Goal: Transaction & Acquisition: Purchase product/service

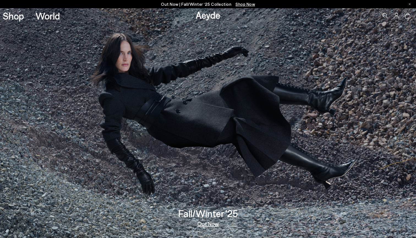
click at [245, 5] on span "Shop Now" at bounding box center [246, 4] width 20 height 5
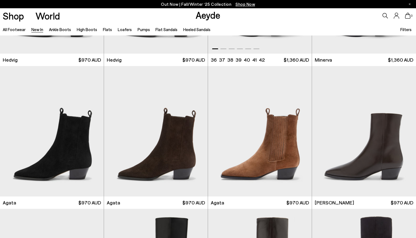
scroll to position [127, 0]
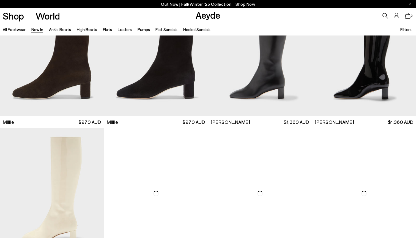
scroll to position [1342, 0]
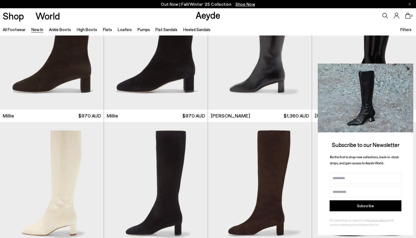
click at [138, 32] on li "Pumps" at bounding box center [144, 29] width 12 height 7
click at [138, 28] on link "Pumps" at bounding box center [144, 29] width 12 height 5
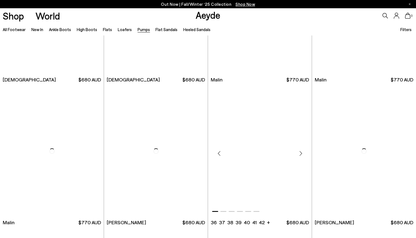
scroll to position [1059, 0]
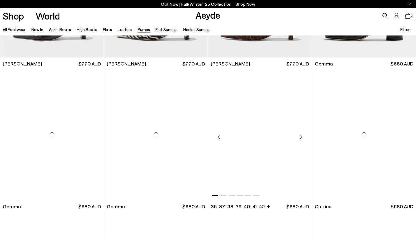
scroll to position [1537, 0]
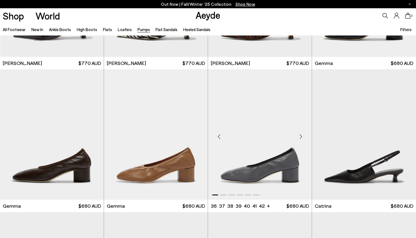
click at [302, 137] on div "Next slide" at bounding box center [301, 137] width 17 height 17
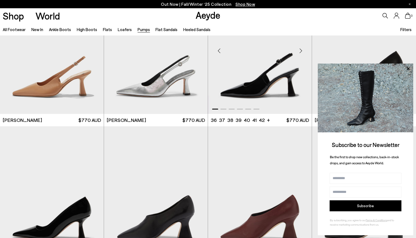
scroll to position [2279, 0]
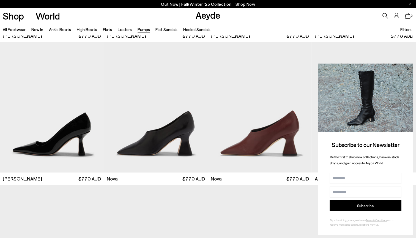
click at [407, 69] on icon at bounding box center [408, 68] width 7 height 7
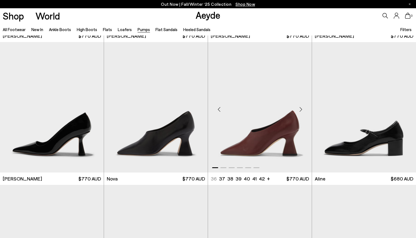
click at [302, 108] on div "Next slide" at bounding box center [301, 109] width 17 height 17
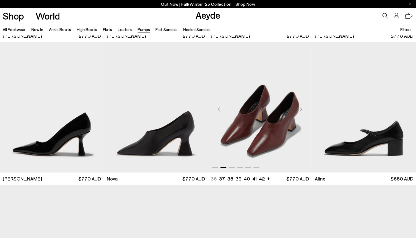
click at [302, 108] on div "Next slide" at bounding box center [301, 109] width 17 height 17
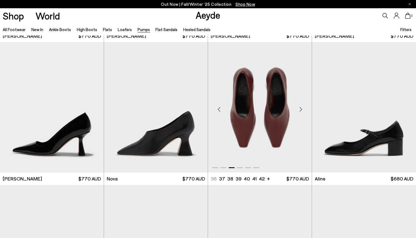
click at [302, 108] on div "Next slide" at bounding box center [301, 109] width 17 height 17
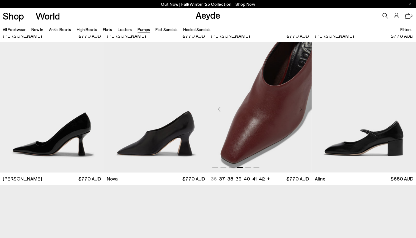
click at [302, 108] on div "Next slide" at bounding box center [301, 109] width 17 height 17
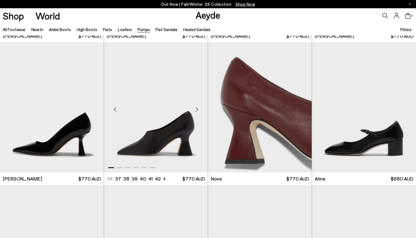
click at [197, 108] on div "Next slide" at bounding box center [197, 109] width 17 height 17
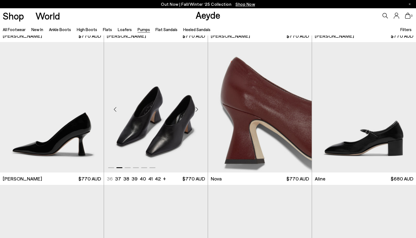
click at [197, 108] on div "Next slide" at bounding box center [197, 109] width 17 height 17
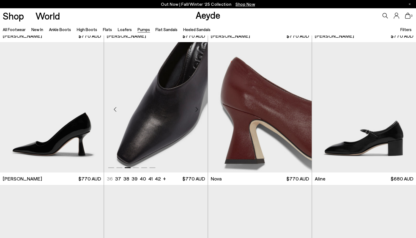
click at [197, 108] on div "Next slide" at bounding box center [197, 109] width 17 height 17
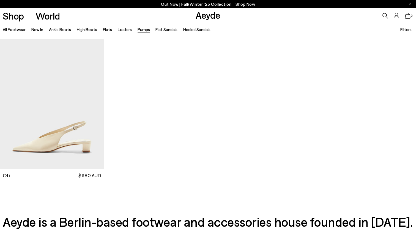
scroll to position [2611, 0]
